Goal: Task Accomplishment & Management: Use online tool/utility

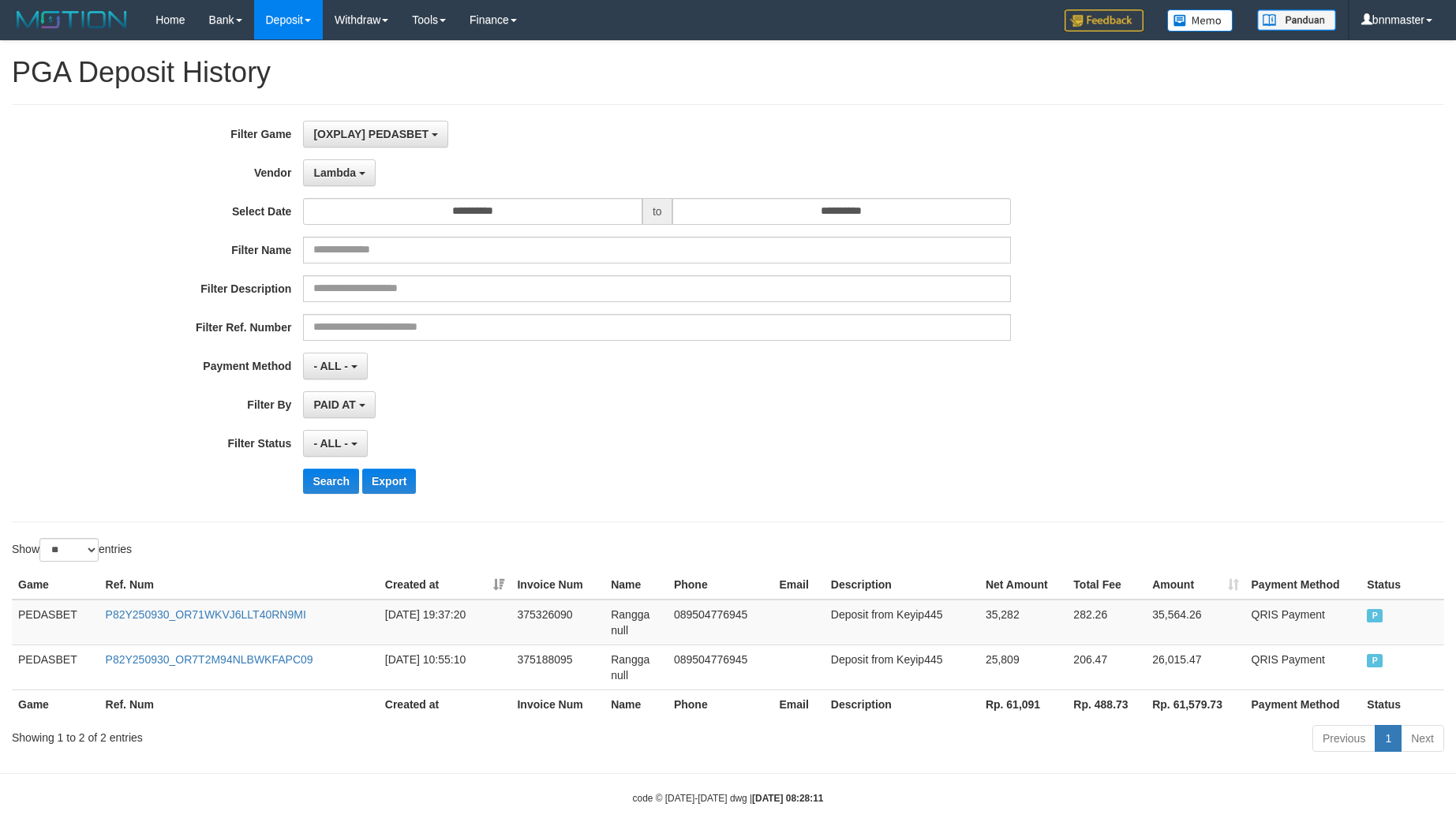
select select "**********"
select select "**"
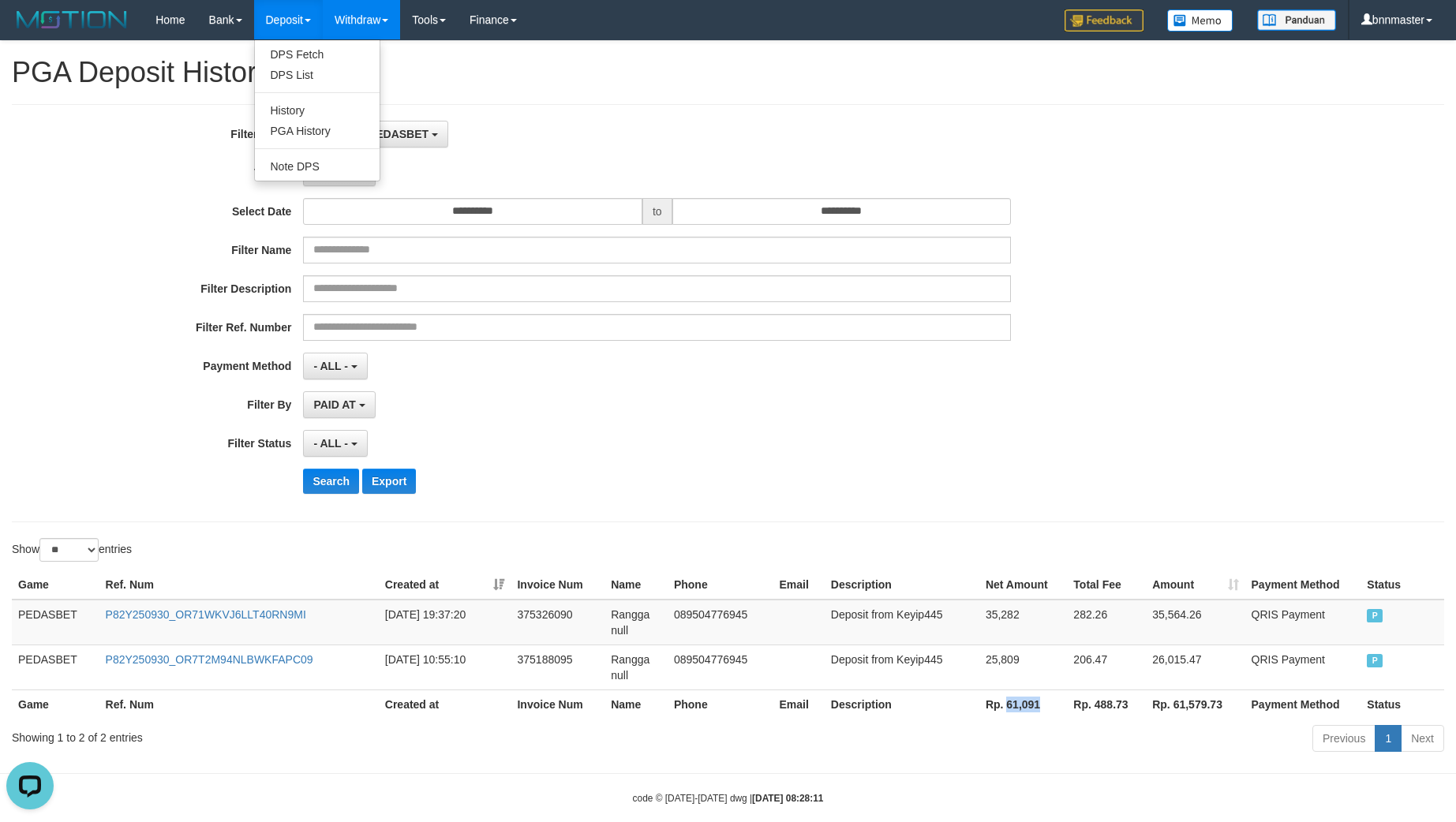
click at [332, 16] on link "Withdraw" at bounding box center [362, 20] width 78 height 40
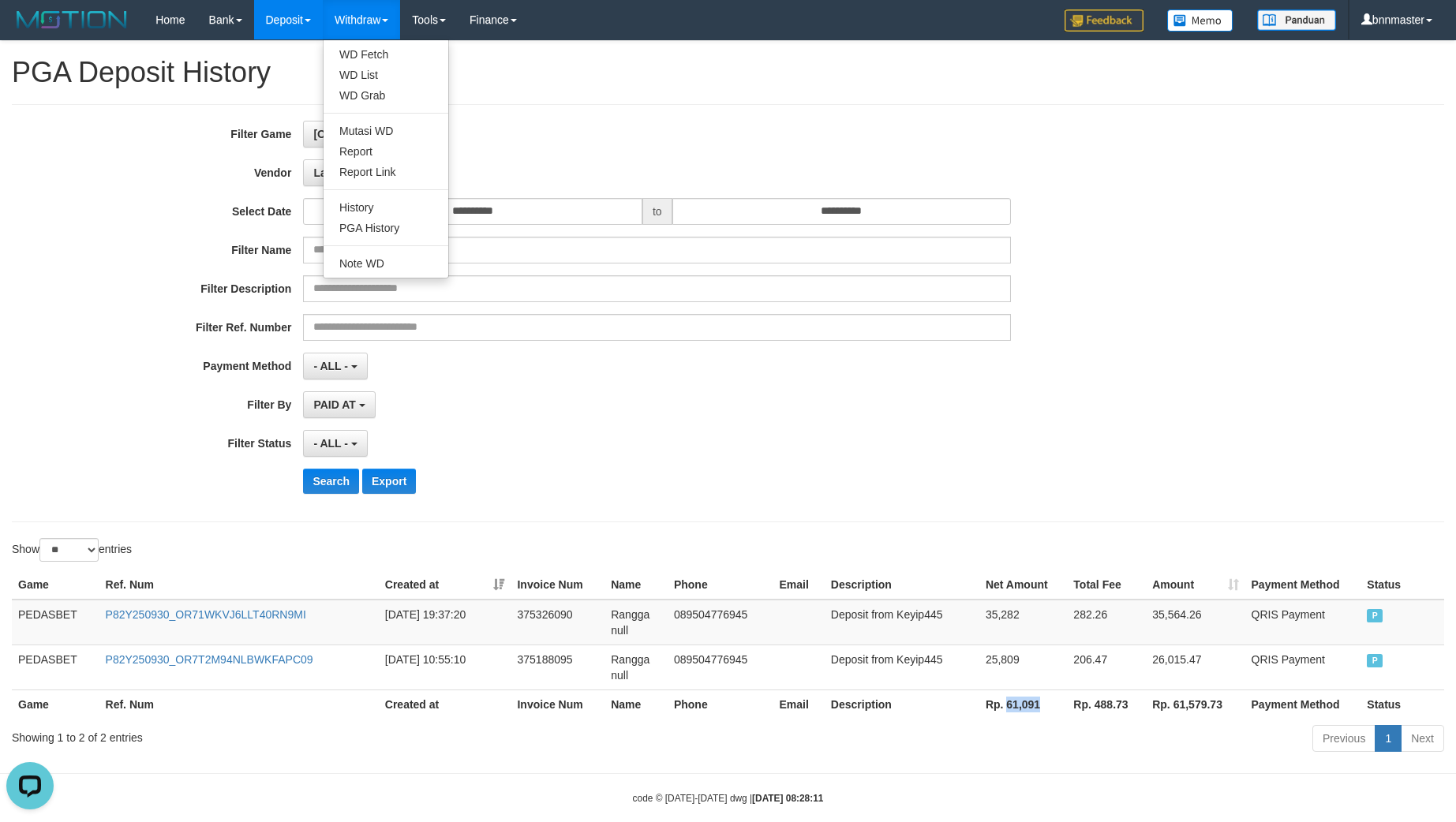
click at [373, 18] on link "Withdraw" at bounding box center [362, 20] width 78 height 40
click at [388, 16] on link "Withdraw" at bounding box center [362, 20] width 78 height 40
click at [405, 53] on link "WD Fetch" at bounding box center [386, 54] width 124 height 21
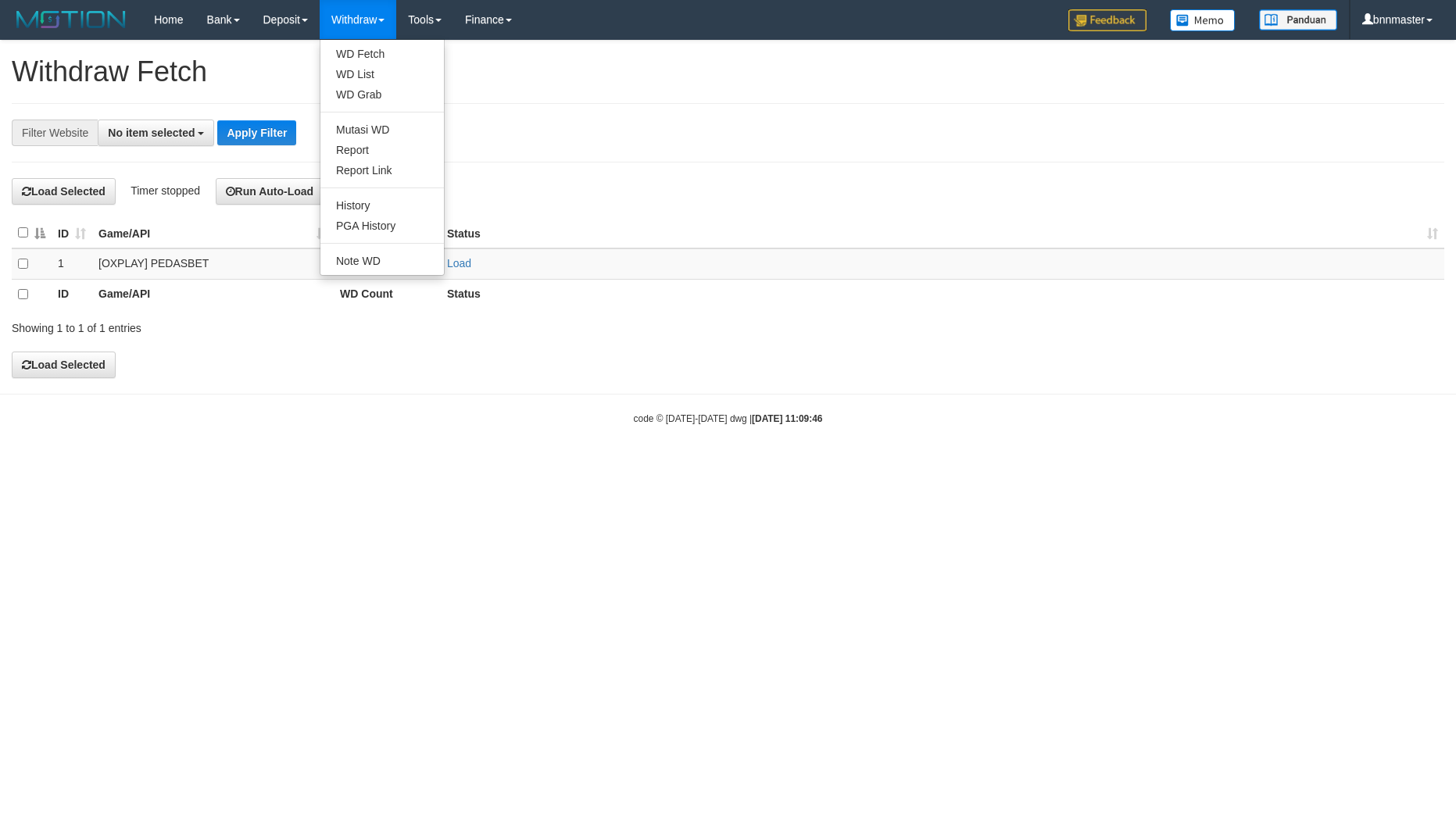
select select
click at [365, 103] on link "WD Grab" at bounding box center [382, 95] width 123 height 21
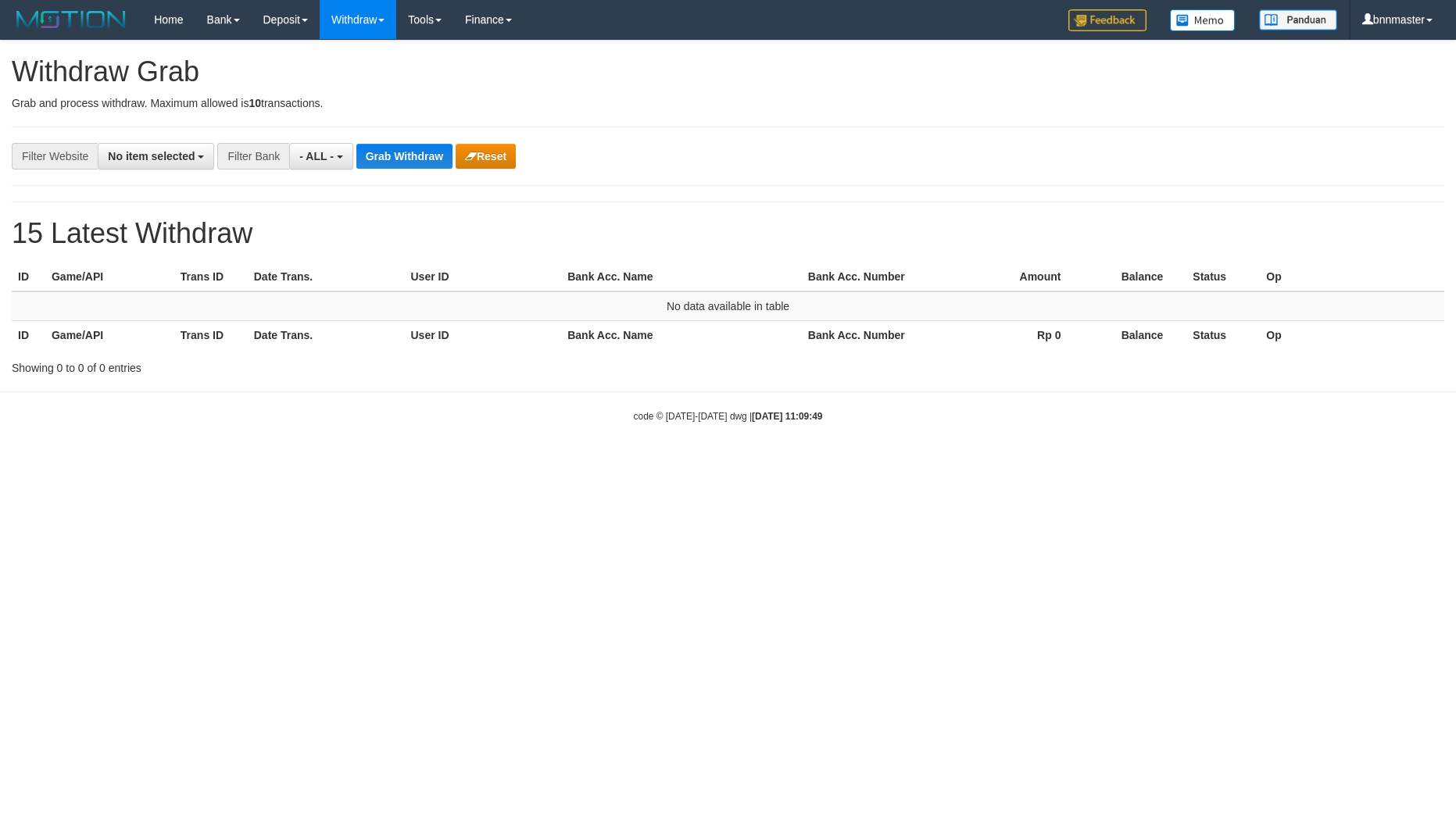
select select
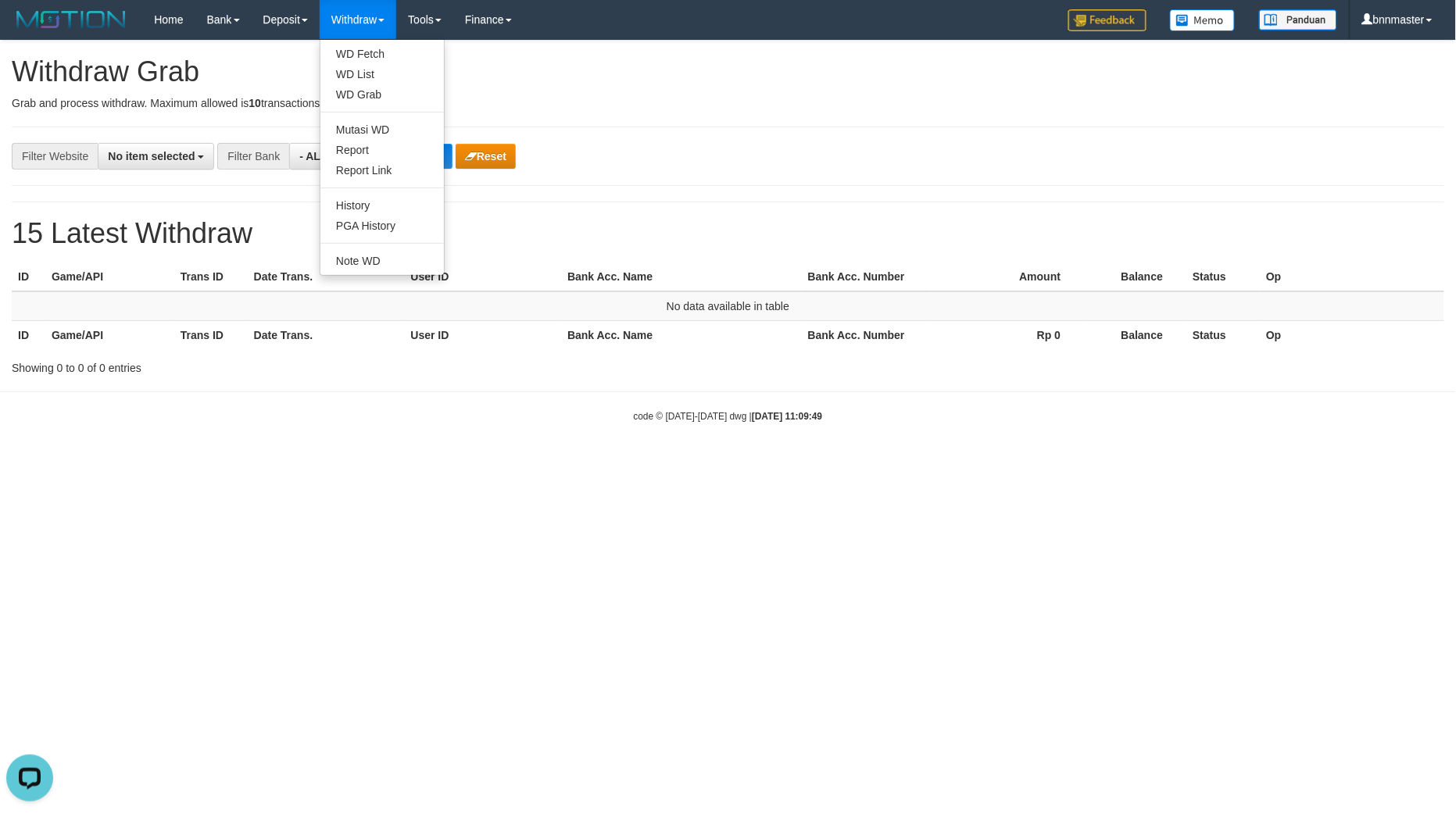
click at [358, 20] on link "Withdraw" at bounding box center [358, 20] width 77 height 39
click at [388, 213] on link "History" at bounding box center [382, 206] width 123 height 21
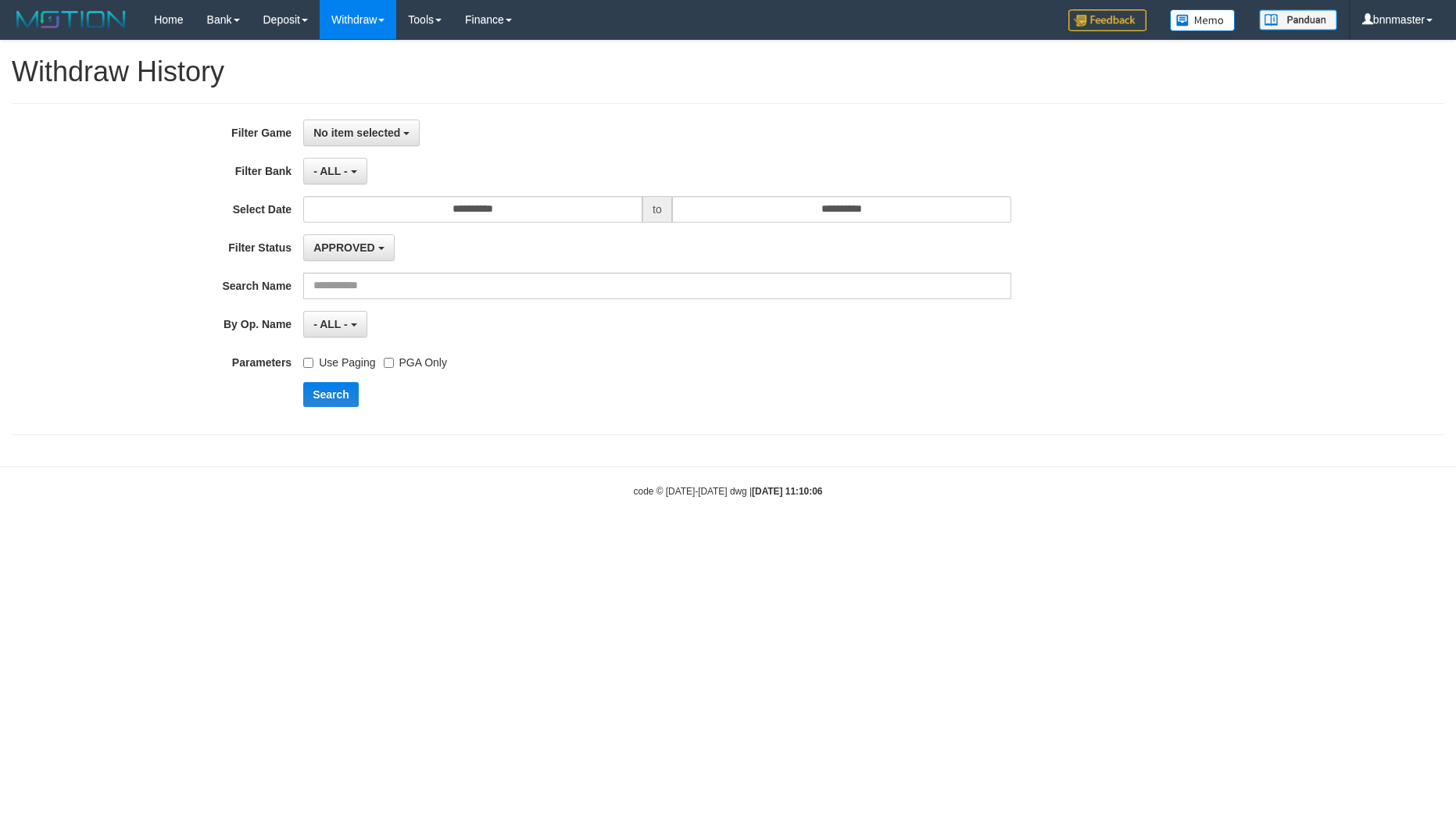
select select
click at [376, 29] on link "Withdraw" at bounding box center [358, 20] width 77 height 39
click at [376, 32] on link "Withdraw" at bounding box center [358, 20] width 77 height 39
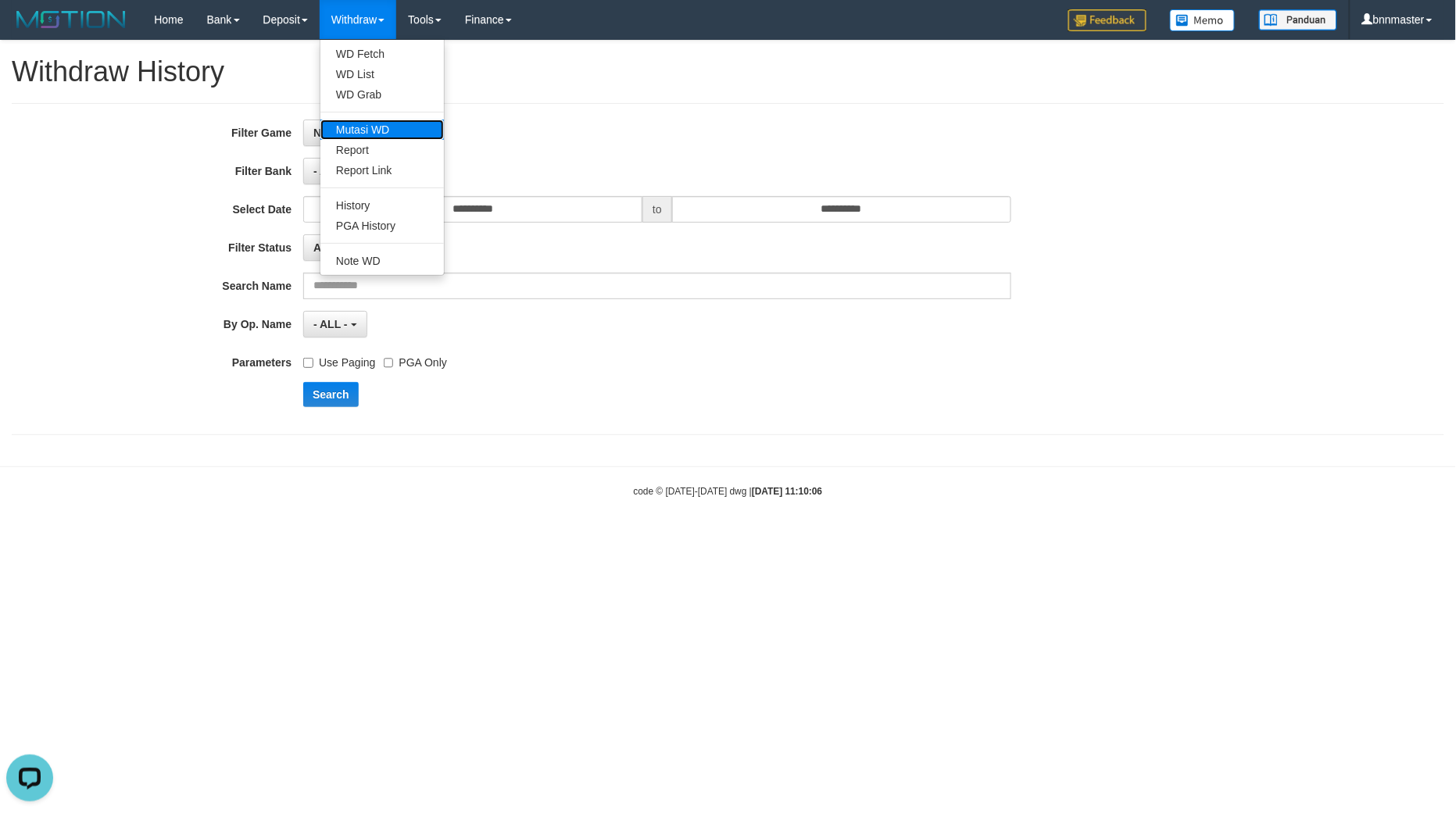
click at [389, 134] on link "Mutasi WD" at bounding box center [382, 130] width 123 height 21
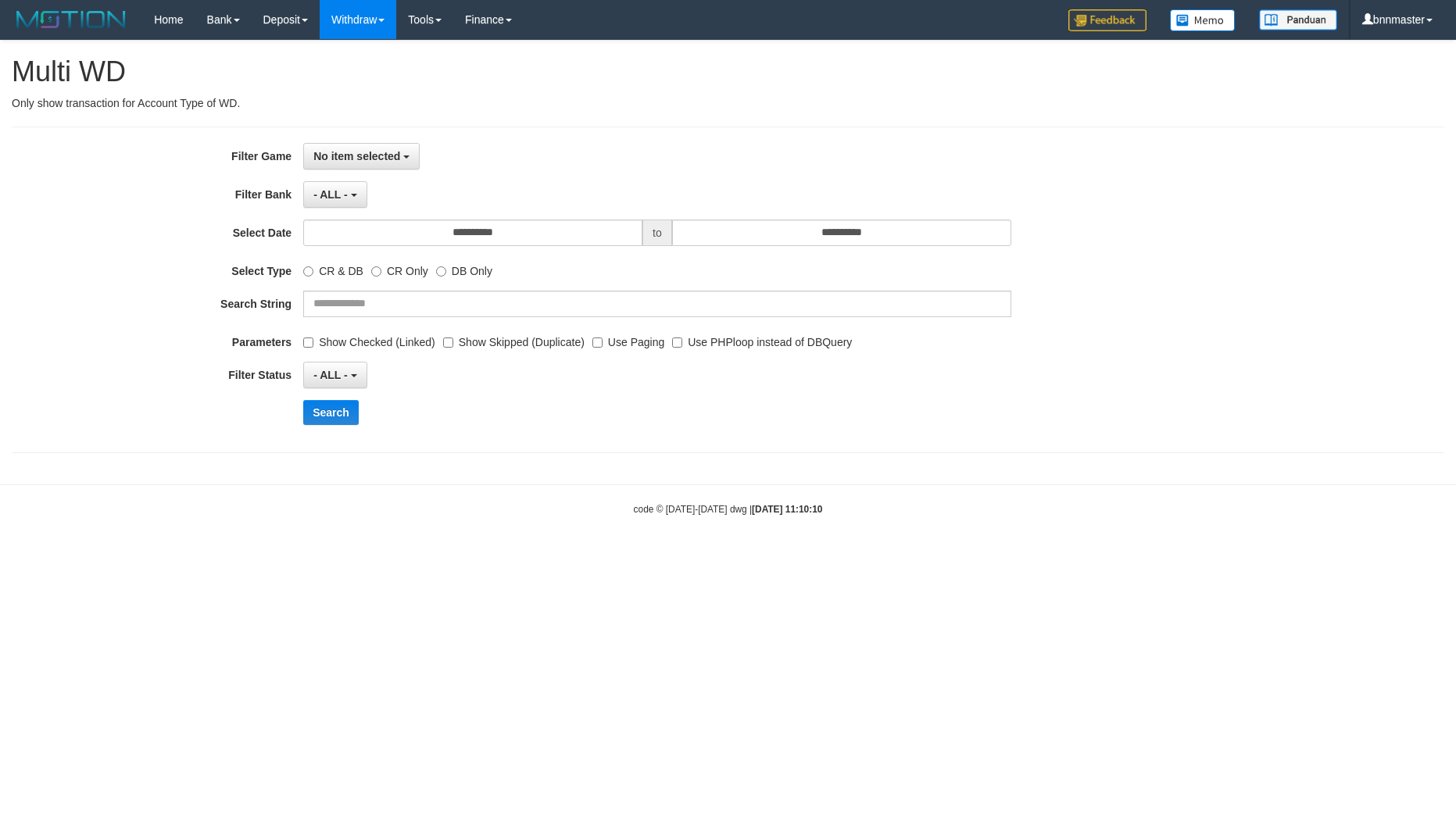
select select
click at [377, 28] on link "Withdraw" at bounding box center [358, 20] width 77 height 39
click at [368, 6] on link "Withdraw" at bounding box center [358, 20] width 77 height 39
click at [304, 14] on link "Deposit" at bounding box center [286, 20] width 68 height 39
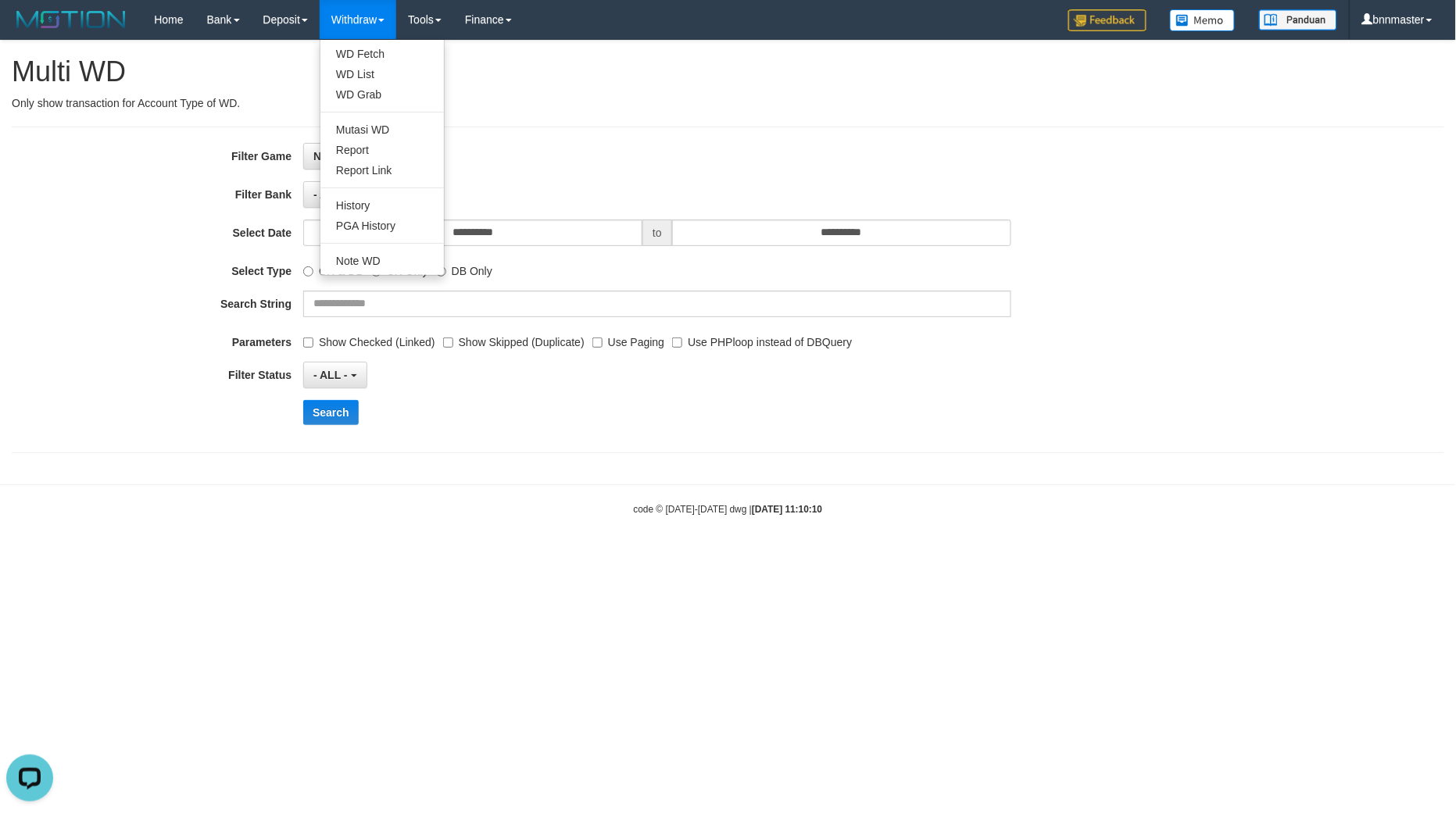
click at [361, 16] on link "Withdraw" at bounding box center [358, 20] width 77 height 39
click at [368, 57] on link "WD Fetch" at bounding box center [382, 54] width 123 height 21
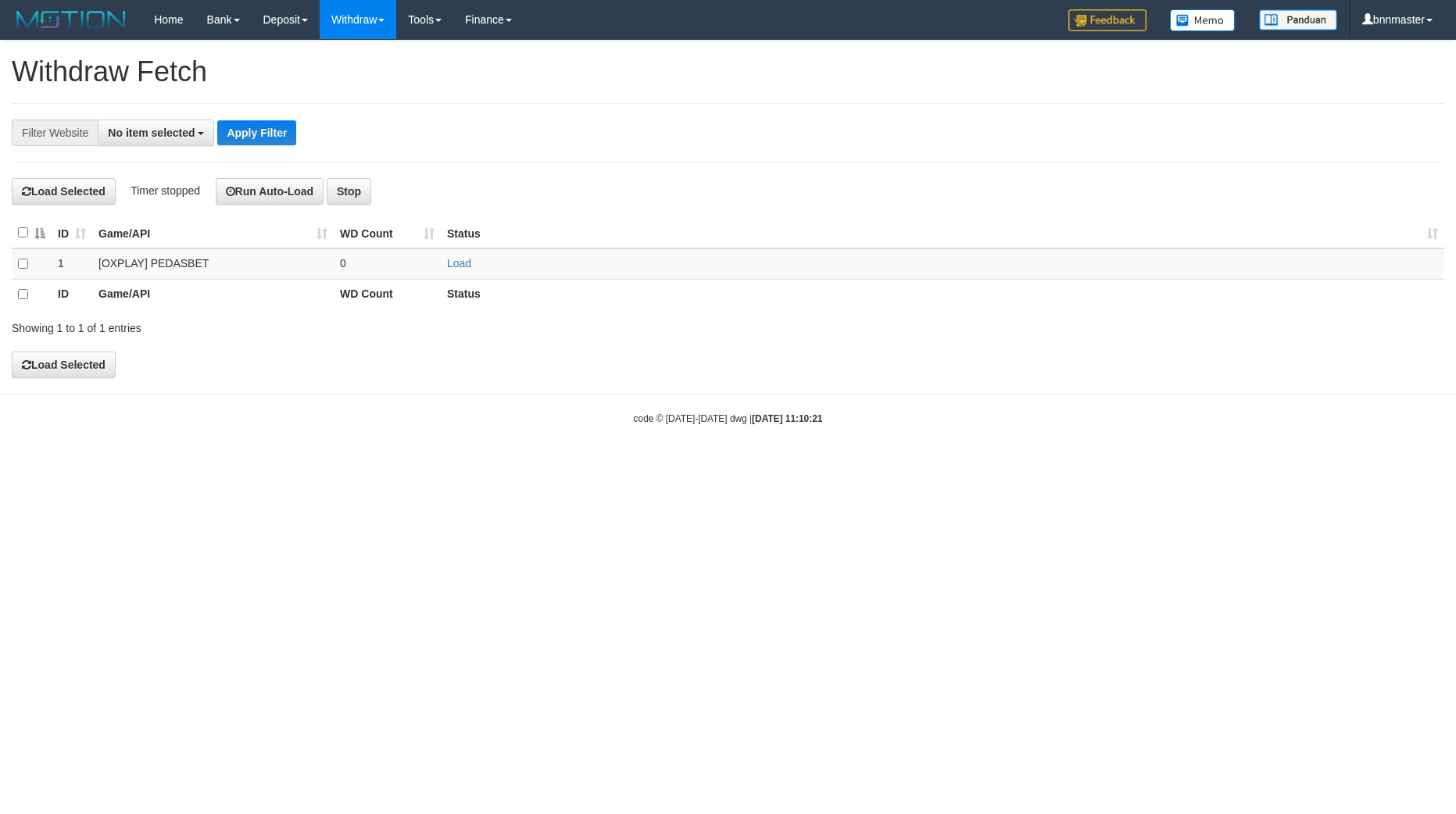
select select
click at [99, 280] on th "Game/API" at bounding box center [213, 293] width 241 height 30
click at [23, 270] on td at bounding box center [32, 264] width 40 height 31
